Goal: Navigation & Orientation: Find specific page/section

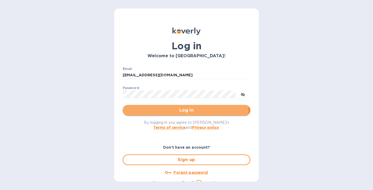
click at [167, 112] on span "Log in" at bounding box center [186, 110] width 119 height 6
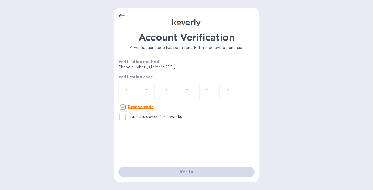
click at [126, 85] on div at bounding box center [126, 91] width 16 height 19
type input "7"
type input "8"
type input "0"
type input "1"
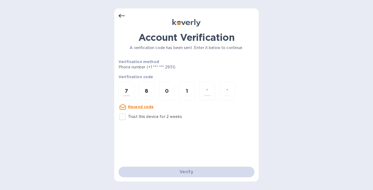
type input "4"
type input "9"
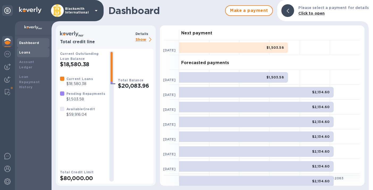
click at [24, 54] on b "Loans" at bounding box center [24, 52] width 11 height 4
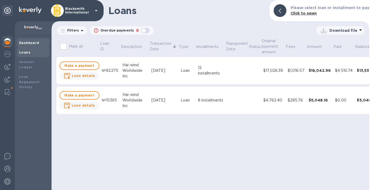
click at [29, 45] on div "Dashboard" at bounding box center [33, 42] width 28 height 5
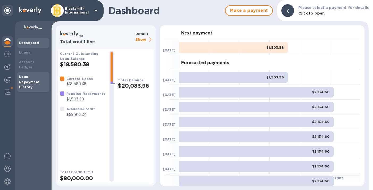
click at [28, 75] on b "Loan Repayment History" at bounding box center [29, 82] width 21 height 15
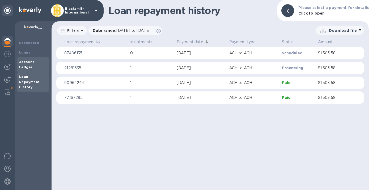
click at [27, 64] on div "Account Ledger" at bounding box center [33, 65] width 28 height 11
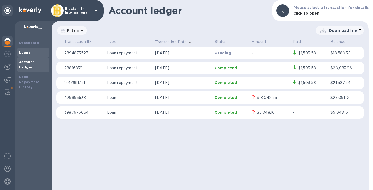
click at [24, 53] on b "Loans" at bounding box center [24, 52] width 11 height 4
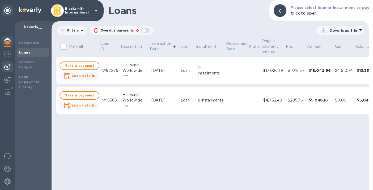
click at [7, 70] on div at bounding box center [7, 67] width 11 height 11
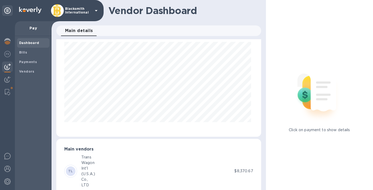
scroll to position [32, 0]
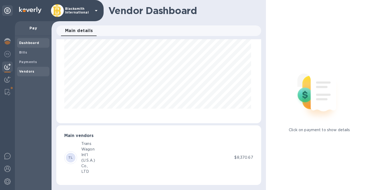
click at [27, 72] on b "Vendors" at bounding box center [26, 72] width 15 height 4
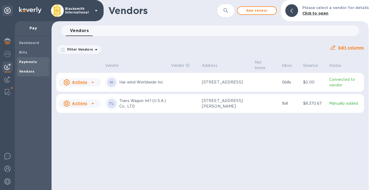
click at [33, 60] on b "Payments" at bounding box center [28, 62] width 18 height 4
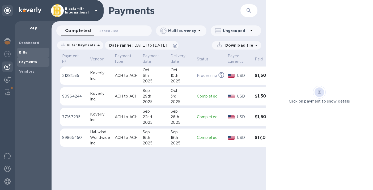
click at [28, 53] on span "Bills" at bounding box center [33, 52] width 28 height 5
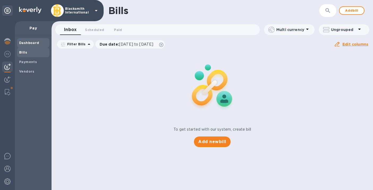
click at [28, 45] on span "Dashboard" at bounding box center [29, 42] width 20 height 5
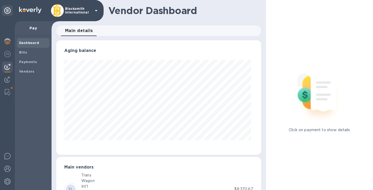
scroll to position [32, 0]
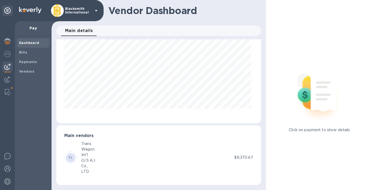
click at [242, 156] on p "$8,370.67" at bounding box center [243, 158] width 19 height 6
click at [36, 54] on span "Bills" at bounding box center [33, 52] width 28 height 5
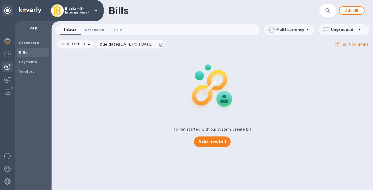
click at [89, 29] on span "Scheduled 0" at bounding box center [94, 30] width 19 height 6
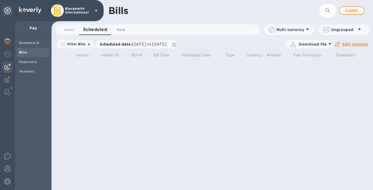
click at [120, 29] on span "Paid 0" at bounding box center [121, 30] width 8 height 6
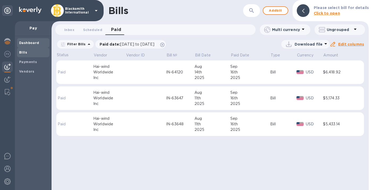
click at [28, 42] on b "Dashboard" at bounding box center [29, 43] width 20 height 4
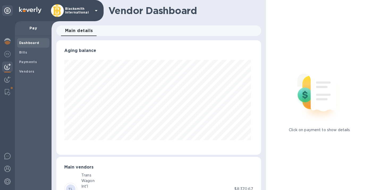
scroll to position [115, 203]
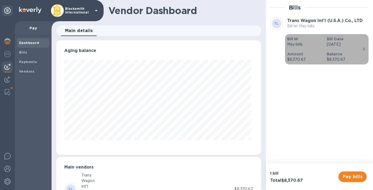
click at [361, 48] on icon "button" at bounding box center [364, 49] width 6 height 6
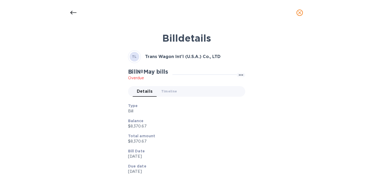
scroll to position [18, 0]
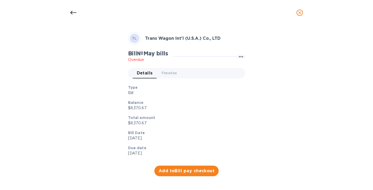
click at [300, 14] on icon "close" at bounding box center [299, 12] width 5 height 5
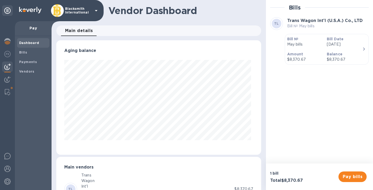
scroll to position [8, 0]
click at [9, 82] on img at bounding box center [7, 80] width 6 height 6
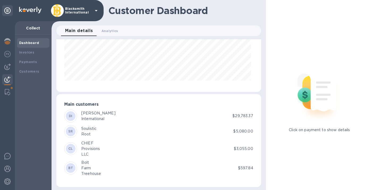
scroll to position [65, 0]
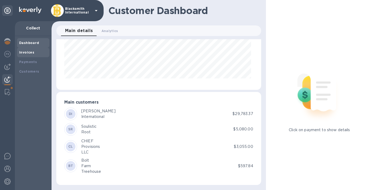
click at [27, 55] on div "Invoices" at bounding box center [33, 53] width 32 height 10
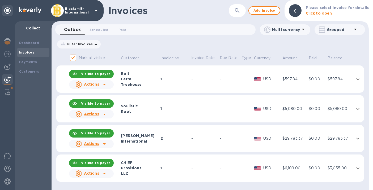
click at [358, 139] on icon "expand row" at bounding box center [357, 139] width 3 height 2
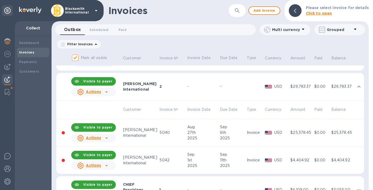
scroll to position [45, 0]
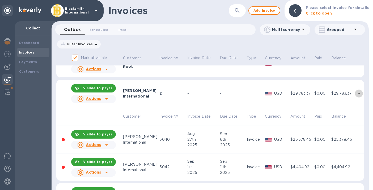
click at [356, 94] on icon "expand row" at bounding box center [359, 94] width 6 height 6
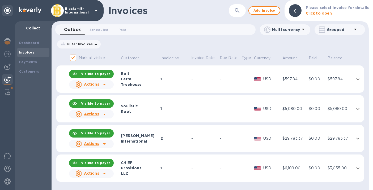
scroll to position [0, 0]
click at [358, 109] on icon "expand row" at bounding box center [358, 109] width 6 height 6
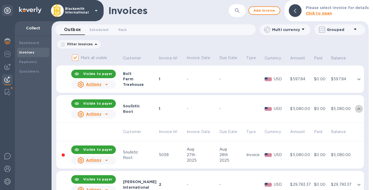
click at [358, 109] on icon "expand row" at bounding box center [359, 109] width 6 height 6
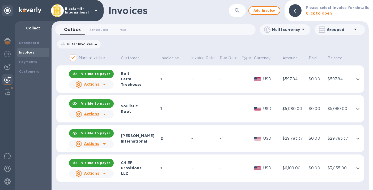
click at [83, 11] on p "Blacksmith International" at bounding box center [78, 10] width 27 height 7
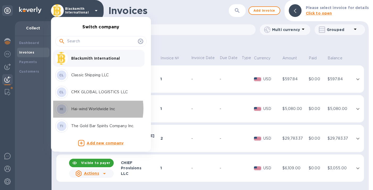
click at [85, 109] on p "Hai-wind Worldwide Inc" at bounding box center [104, 110] width 67 height 6
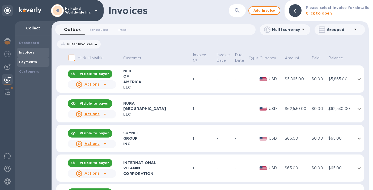
click at [27, 62] on b "Payments" at bounding box center [28, 62] width 18 height 4
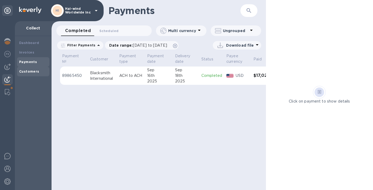
click at [30, 75] on div "Customers" at bounding box center [33, 72] width 32 height 10
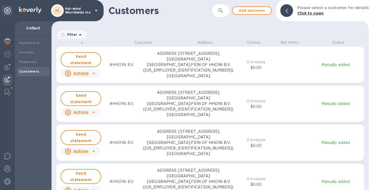
scroll to position [146, 315]
click at [28, 60] on b "Payments" at bounding box center [28, 62] width 18 height 4
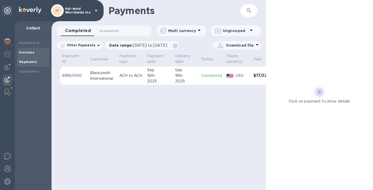
click at [28, 53] on b "Invoices" at bounding box center [26, 52] width 15 height 4
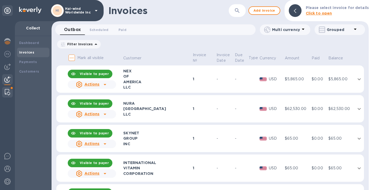
click at [8, 94] on img at bounding box center [7, 92] width 5 height 6
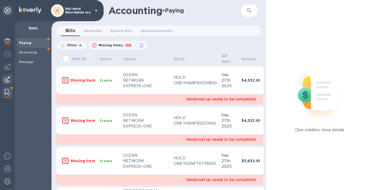
click at [7, 81] on img at bounding box center [7, 80] width 6 height 6
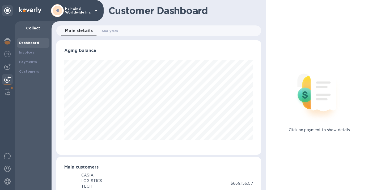
scroll to position [265550, 265462]
click at [8, 65] on img at bounding box center [7, 67] width 6 height 6
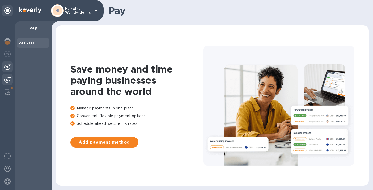
click at [9, 79] on img at bounding box center [7, 80] width 6 height 6
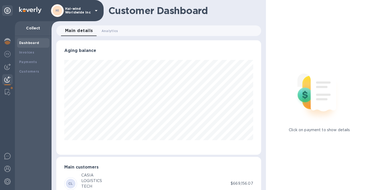
scroll to position [265550, 265462]
click at [9, 170] on img at bounding box center [7, 169] width 6 height 6
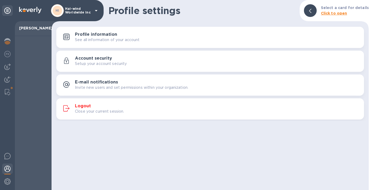
click at [75, 14] on p "Hai-wind Worldwide Inc" at bounding box center [78, 10] width 27 height 7
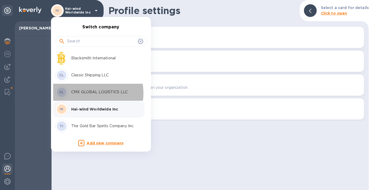
click at [88, 94] on p "CMX GLOBAL LOGISTICS LLC" at bounding box center [104, 93] width 67 height 6
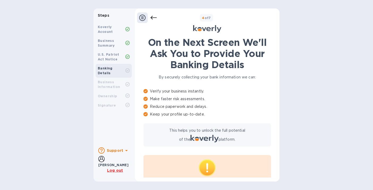
click at [114, 171] on u "Log out" at bounding box center [115, 171] width 16 height 4
